Goal: Check status: Check status

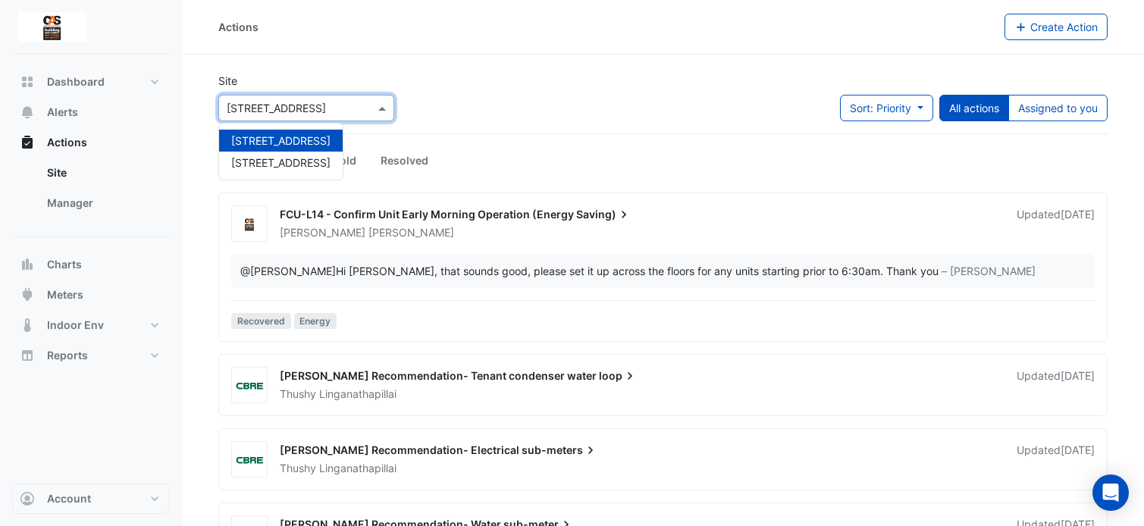
click at [255, 116] on div "Select a Site × [STREET_ADDRESS]" at bounding box center [306, 108] width 176 height 27
drag, startPoint x: 261, startPoint y: 155, endPoint x: 256, endPoint y: 146, distance: 10.2
click at [260, 157] on span "[STREET_ADDRESS]" at bounding box center [280, 162] width 99 height 13
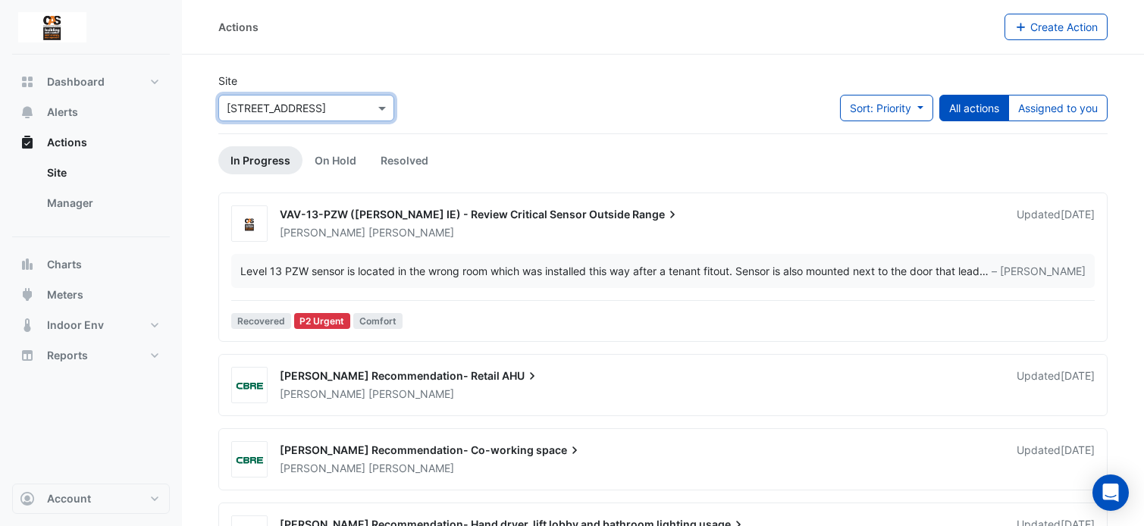
click at [528, 243] on div "VAV-13-PZW ([PERSON_NAME] IE) - Review Critical Sensor Outside Range [PERSON_NA…" at bounding box center [662, 270] width 875 height 130
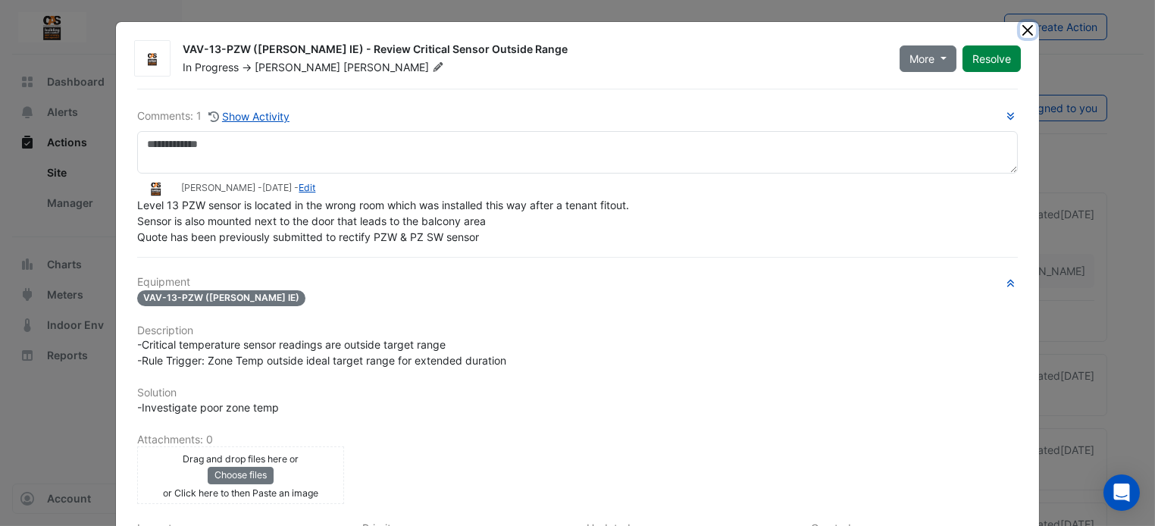
click at [1020, 30] on button "Close" at bounding box center [1028, 30] width 16 height 16
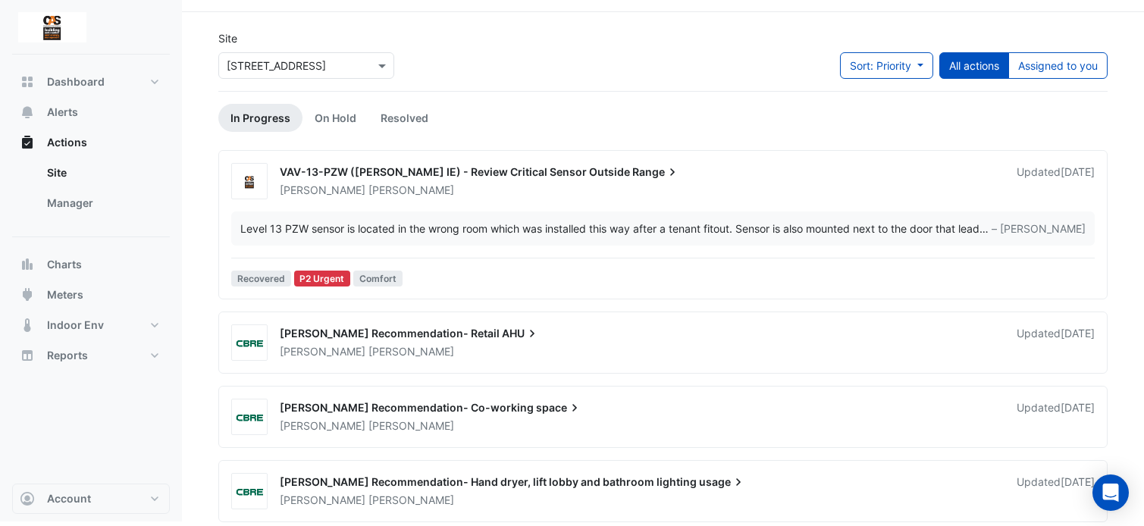
scroll to position [49, 0]
